Goal: Task Accomplishment & Management: Complete application form

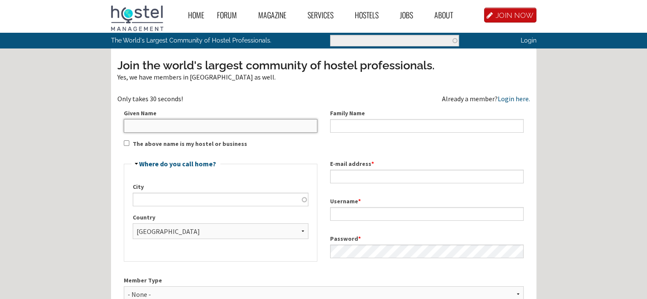
click at [196, 128] on input "Given Name" at bounding box center [220, 126] width 193 height 14
type input "Jack"
type input "[PERSON_NAME]"
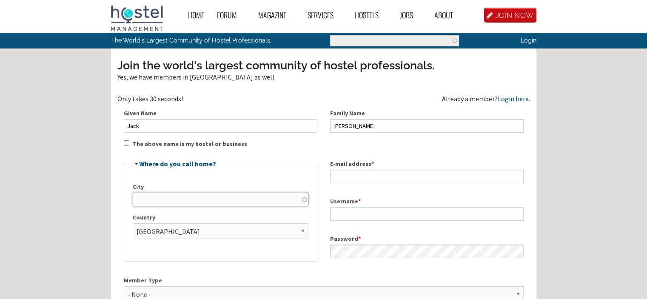
type input "[US_STATE]"
select select "1086"
type input "[EMAIL_ADDRESS][DOMAIN_NAME]"
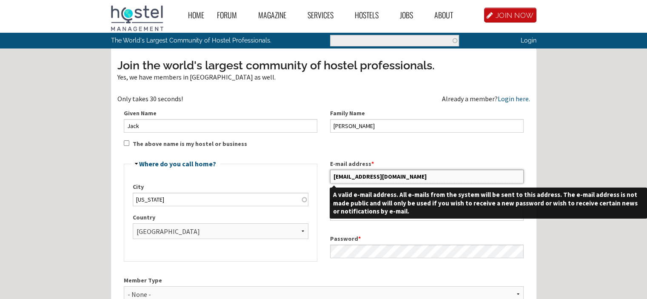
click at [386, 171] on input "[EMAIL_ADDRESS][DOMAIN_NAME]" at bounding box center [426, 177] width 193 height 14
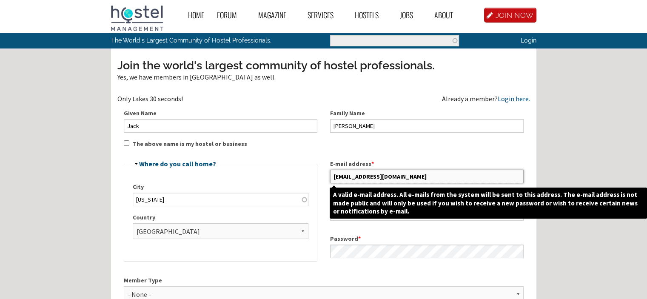
click at [386, 171] on input "[EMAIL_ADDRESS][DOMAIN_NAME]" at bounding box center [426, 177] width 193 height 14
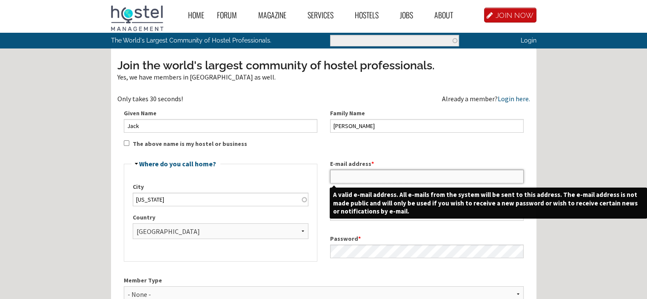
click at [350, 173] on input "E-mail address *" at bounding box center [426, 177] width 193 height 14
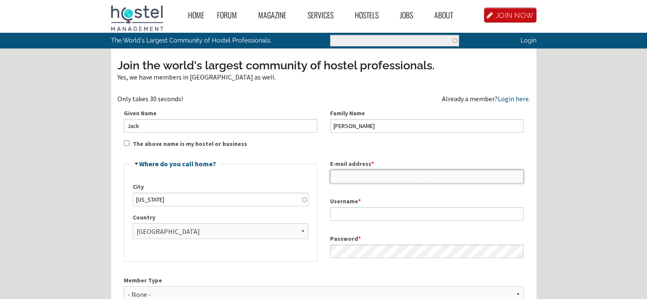
paste input "[EMAIL_ADDRESS][DOMAIN_NAME]"
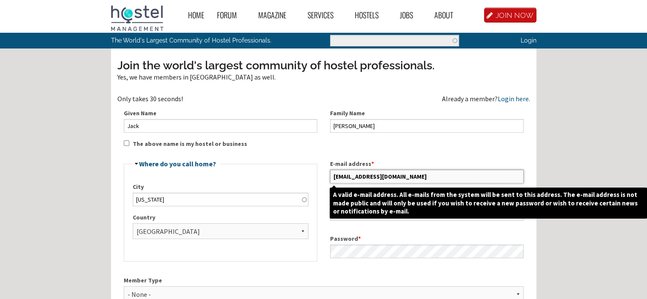
click at [350, 182] on input "[EMAIL_ADDRESS][DOMAIN_NAME]" at bounding box center [426, 177] width 193 height 14
click at [351, 176] on input "[EMAIL_ADDRESS][DOMAIN_NAME]" at bounding box center [426, 177] width 193 height 14
type input "[EMAIL_ADDRESS][DOMAIN_NAME]"
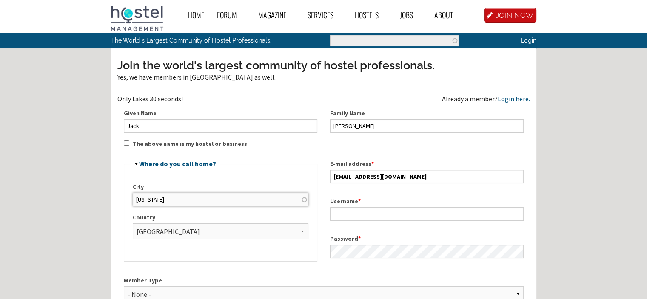
click at [302, 200] on input "[US_STATE]" at bounding box center [221, 200] width 176 height 14
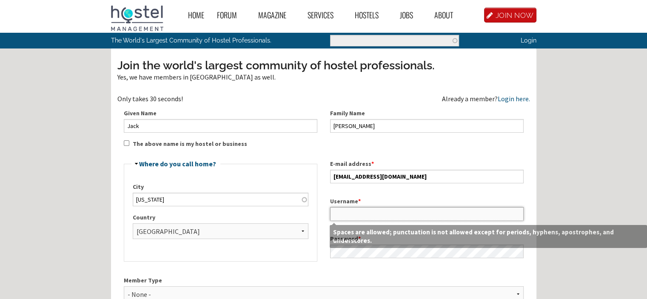
click at [349, 213] on input "Username *" at bounding box center [426, 214] width 193 height 14
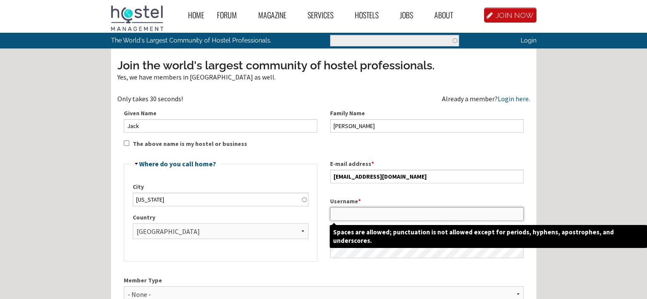
paste input "donoma8686"
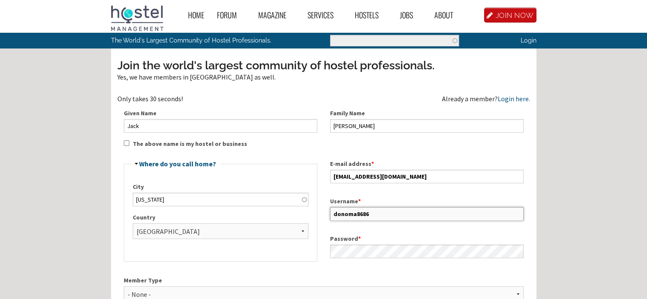
type input "donoma8686"
click at [347, 241] on label "Password *" at bounding box center [426, 238] width 193 height 9
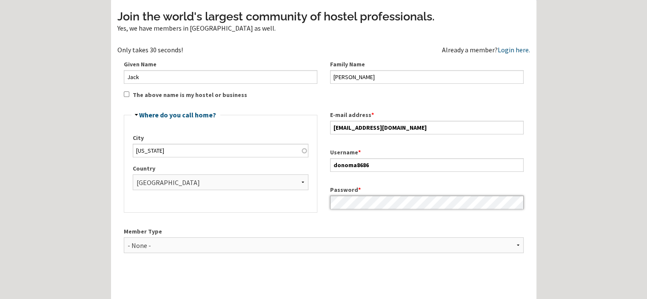
scroll to position [85, 0]
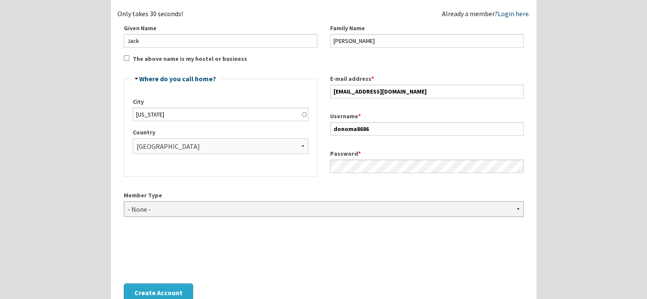
click at [169, 210] on select "- None - Hostel Owner Hostel Manager Hostel Investor Hostel Staff Hostel Volunt…" at bounding box center [324, 209] width 400 height 16
click at [162, 218] on div "Member Type - None - Hostel Owner Hostel Manager Hostel Investor Hostel Staff H…" at bounding box center [324, 207] width 400 height 33
click at [169, 209] on select "- None - Hostel Owner Hostel Manager Hostel Investor Hostel Staff Hostel Volunt…" at bounding box center [324, 209] width 400 height 16
select select "1429"
click at [124, 201] on select "- None - Hostel Owner Hostel Manager Hostel Investor Hostel Staff Hostel Volunt…" at bounding box center [324, 209] width 400 height 16
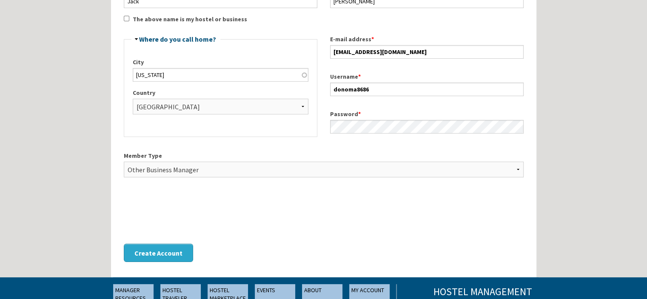
scroll to position [170, 0]
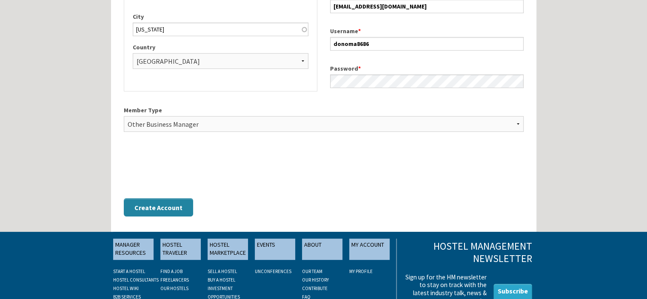
click at [170, 206] on button "Create Account" at bounding box center [158, 207] width 69 height 18
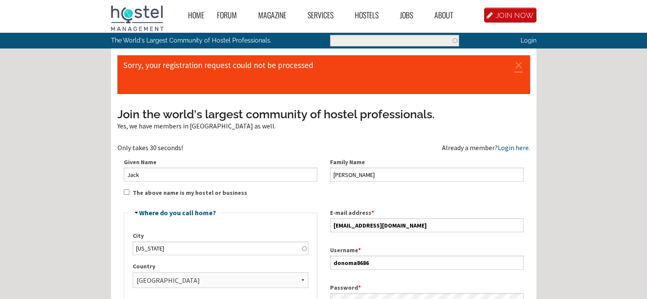
click at [169, 65] on div "Error message Sorry, your registration request could not be processed ×" at bounding box center [323, 74] width 413 height 39
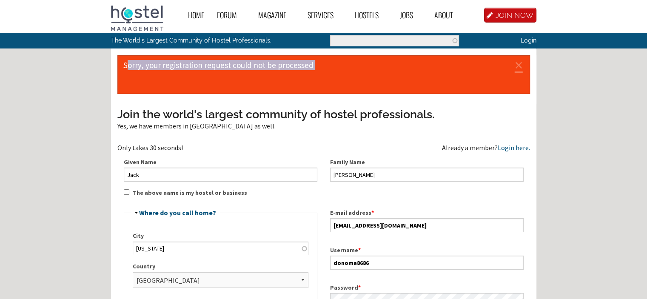
click at [169, 65] on div "Error message Sorry, your registration request could not be processed ×" at bounding box center [323, 74] width 413 height 39
